Goal: Complete application form

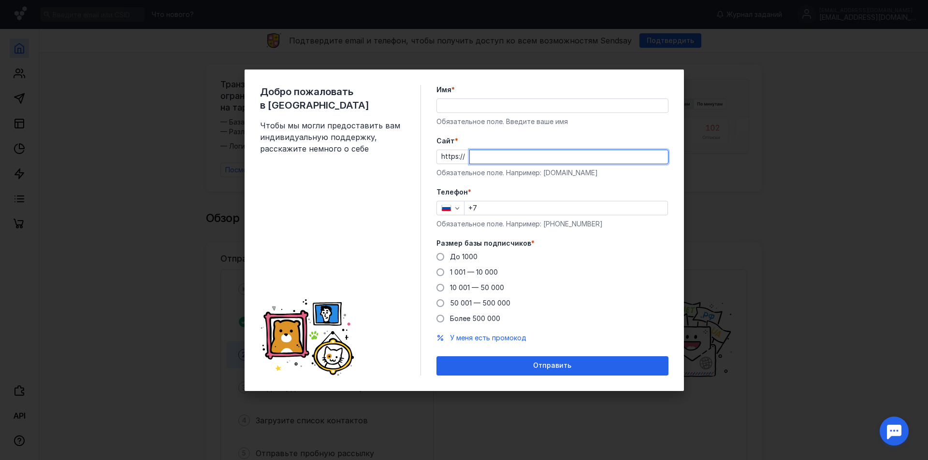
click at [492, 159] on input "Cайт *" at bounding box center [569, 157] width 198 height 14
paste input "[DOMAIN_NAME][URL]"
type input "[DOMAIN_NAME][URL]"
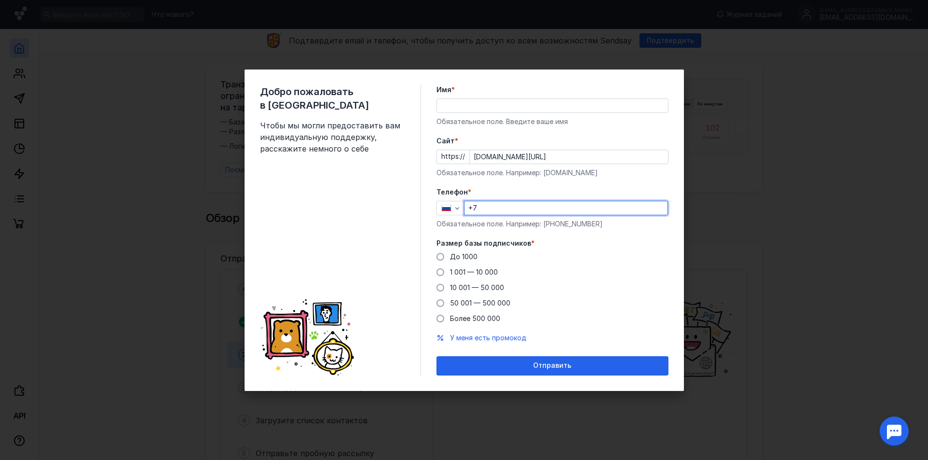
click at [491, 210] on input "+7" at bounding box center [565, 208] width 203 height 14
type input "[PHONE_NUMBER]"
click at [442, 275] on span at bounding box center [440, 273] width 8 height 8
click at [0, 0] on input "1 001 — 10 000" at bounding box center [0, 0] width 0 height 0
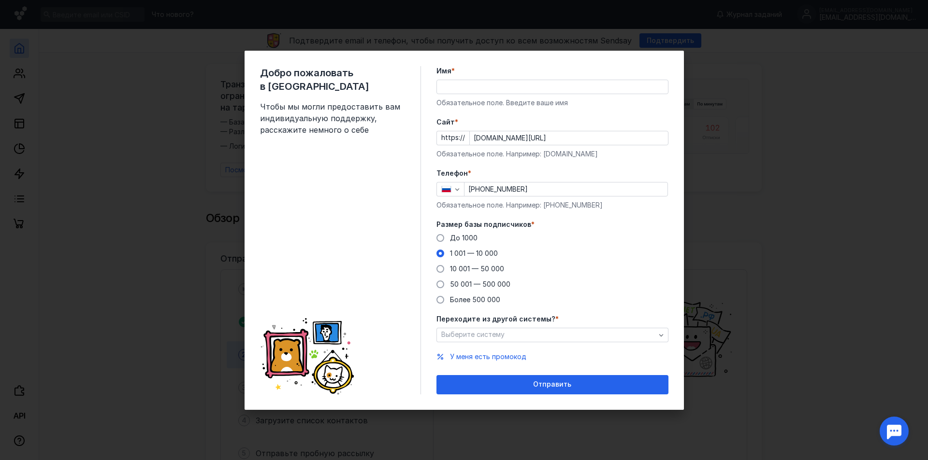
click at [474, 87] on input "Имя *" at bounding box center [552, 87] width 231 height 14
type input "С"
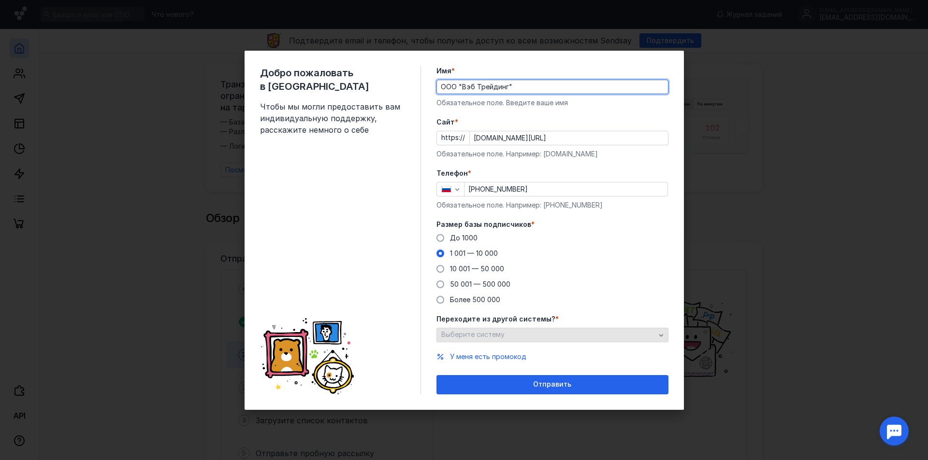
type input "ООО "Вэб Трейдинг""
click at [514, 338] on div "Выберите систему" at bounding box center [548, 335] width 219 height 8
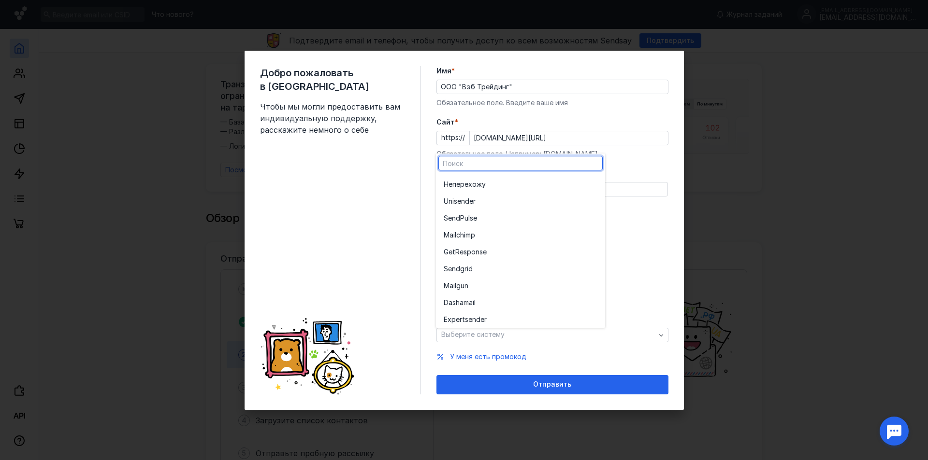
click at [639, 282] on div "До [DATE] 1 001 — 10 000 10 001 — 50 000 50 001 — 500 000 Более 500 000" at bounding box center [552, 268] width 232 height 71
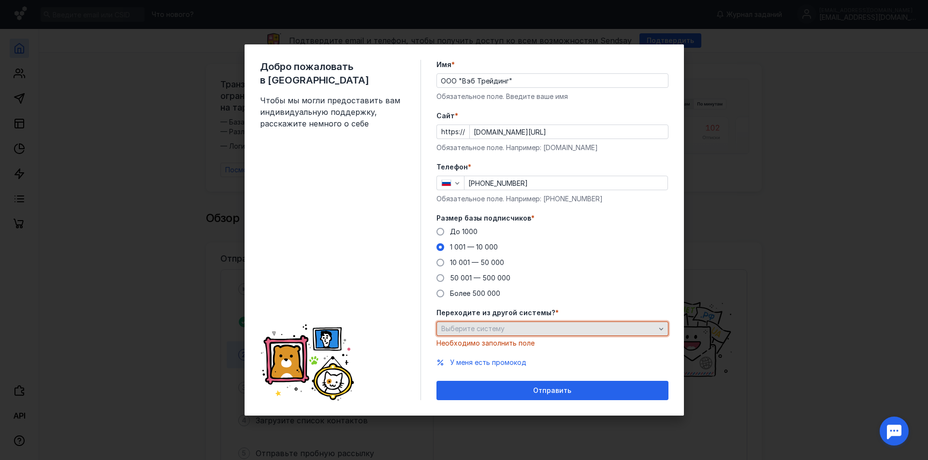
click at [525, 333] on div "Выберите систему" at bounding box center [552, 329] width 232 height 14
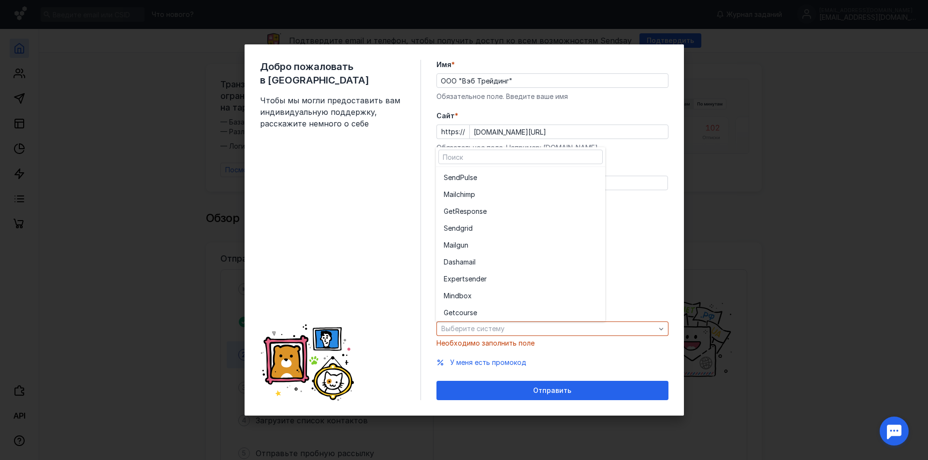
scroll to position [53, 0]
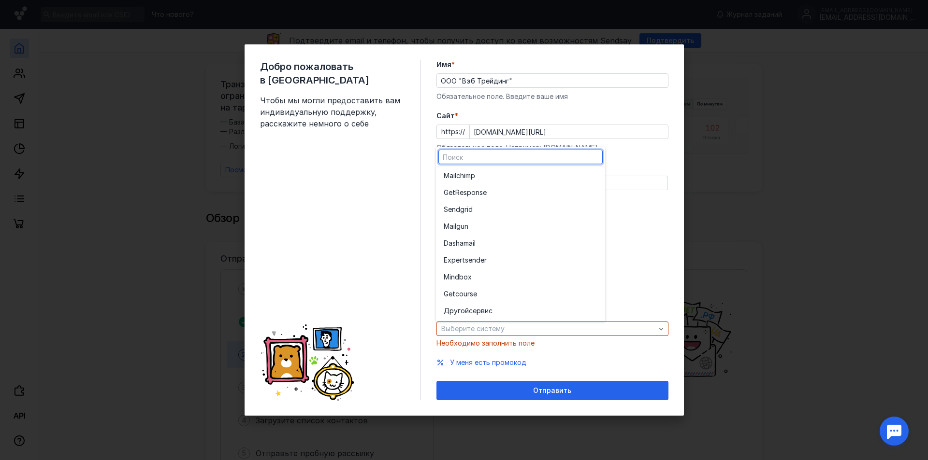
click at [658, 272] on div "До [DATE] 1 001 — 10 000 10 001 — 50 000 50 001 — 500 000 Более 500 000" at bounding box center [552, 262] width 232 height 71
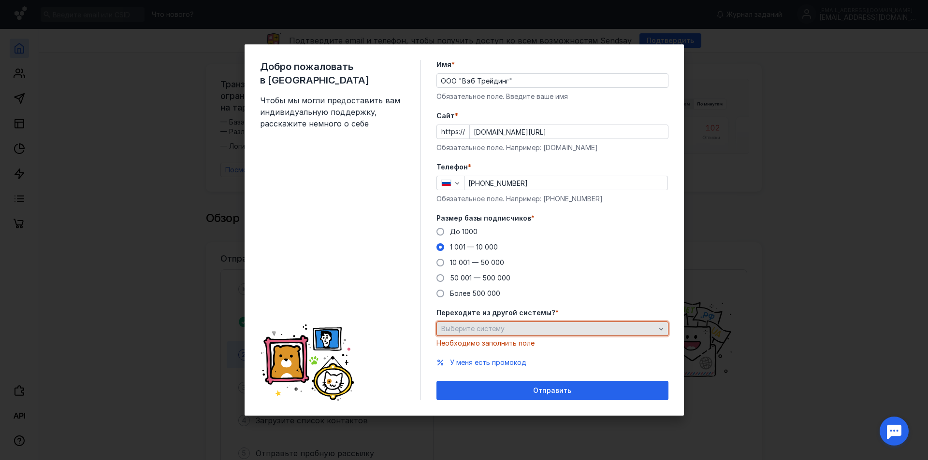
click at [514, 323] on div "Выберите систему" at bounding box center [552, 329] width 232 height 14
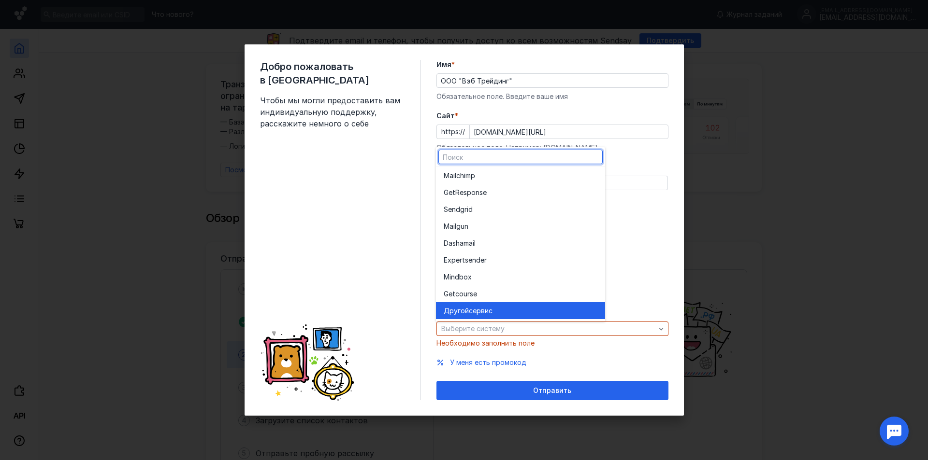
click at [506, 311] on div "Другой сервис" at bounding box center [520, 311] width 154 height 10
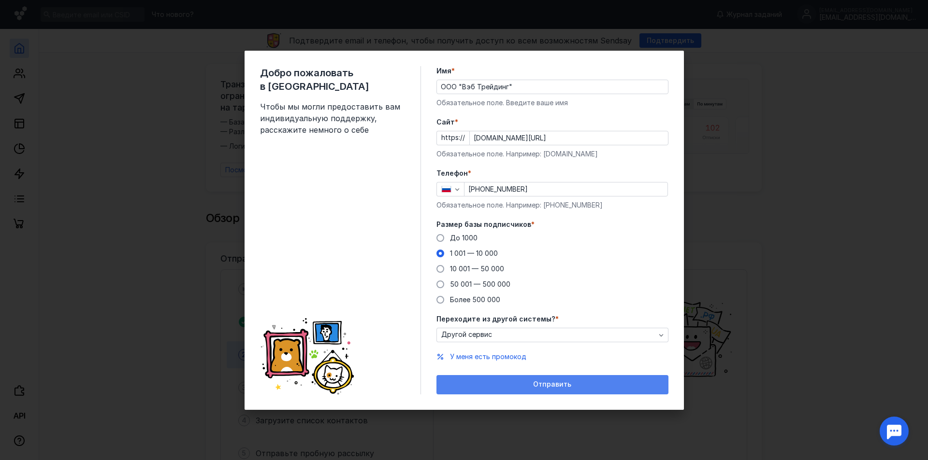
click at [558, 383] on span "Отправить" at bounding box center [552, 385] width 38 height 8
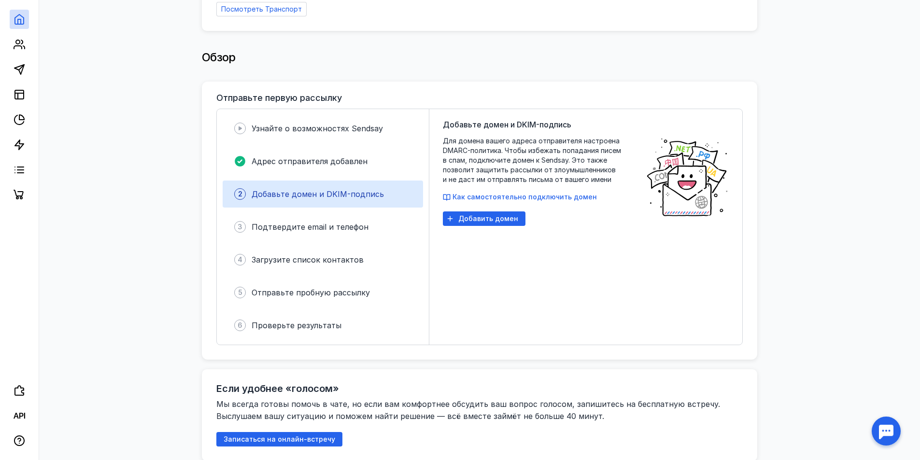
scroll to position [0, 0]
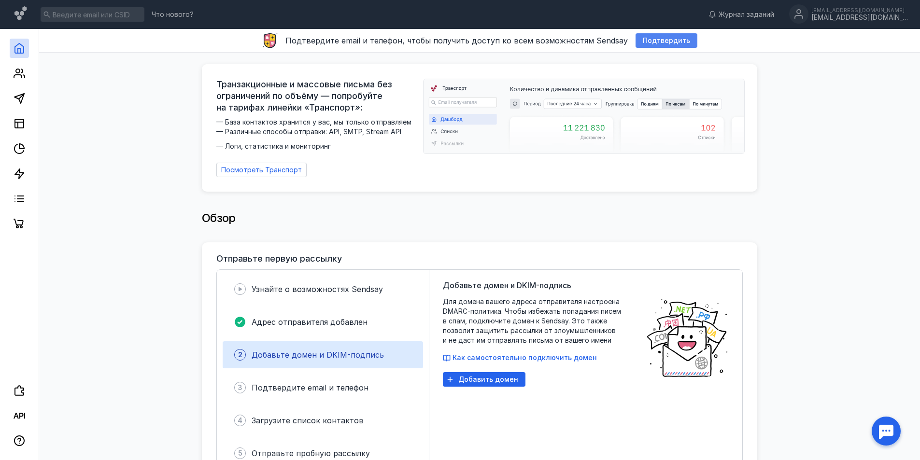
click at [659, 41] on span "Подтвердить" at bounding box center [666, 41] width 47 height 8
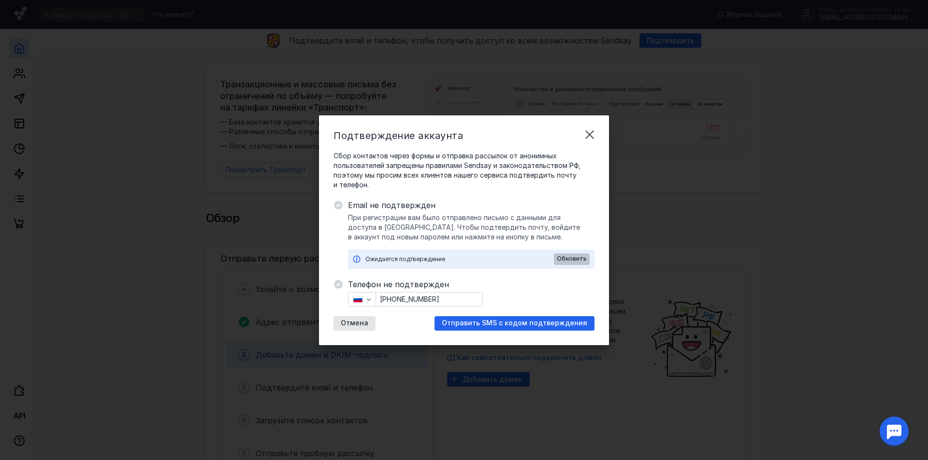
click at [577, 263] on div "Обновить" at bounding box center [572, 260] width 36 height 12
click at [484, 325] on span "Отправить SMS с кодом подтверждения" at bounding box center [514, 323] width 145 height 8
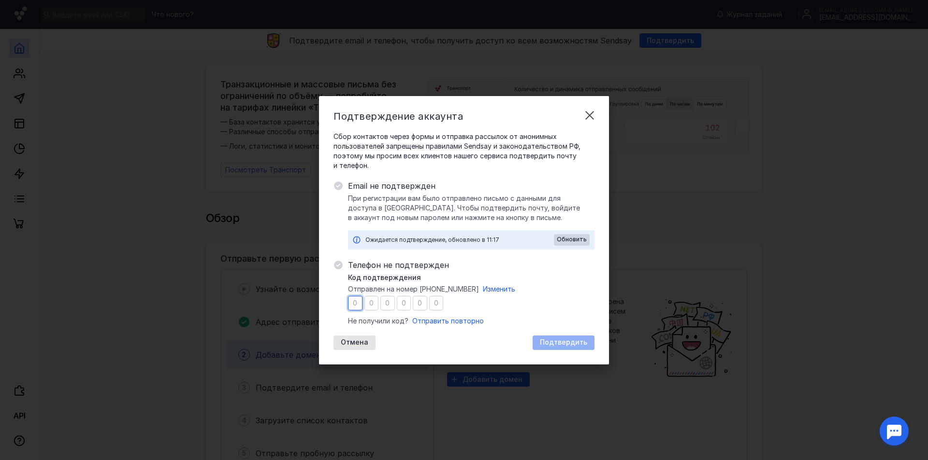
click at [359, 304] on input "number" at bounding box center [355, 303] width 14 height 14
type input "5"
type input "7"
type input "0"
type input "8"
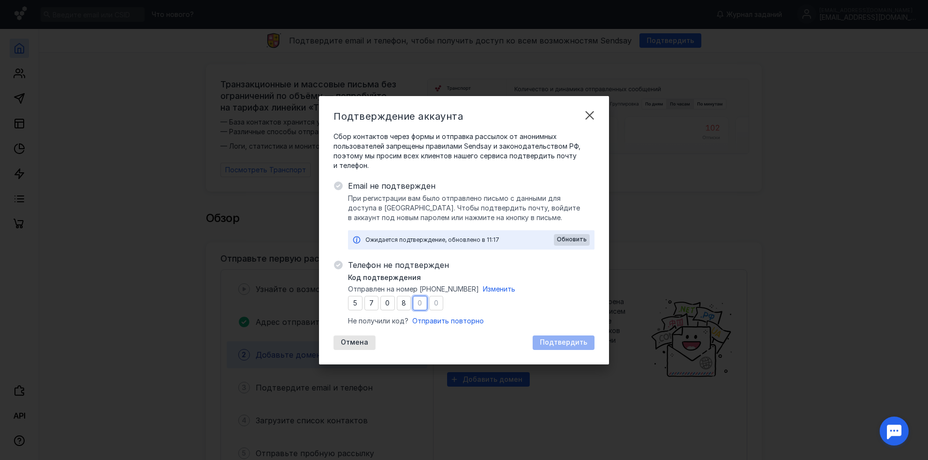
type input "7"
type input "5"
click at [553, 338] on div "Подтвердить" at bounding box center [563, 343] width 62 height 14
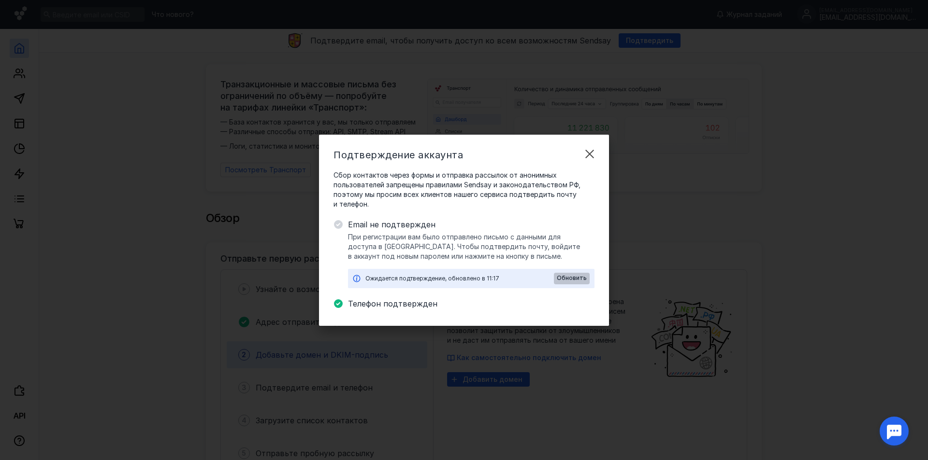
click at [573, 279] on span "Обновить" at bounding box center [572, 278] width 30 height 7
